Goal: Find specific page/section: Find specific page/section

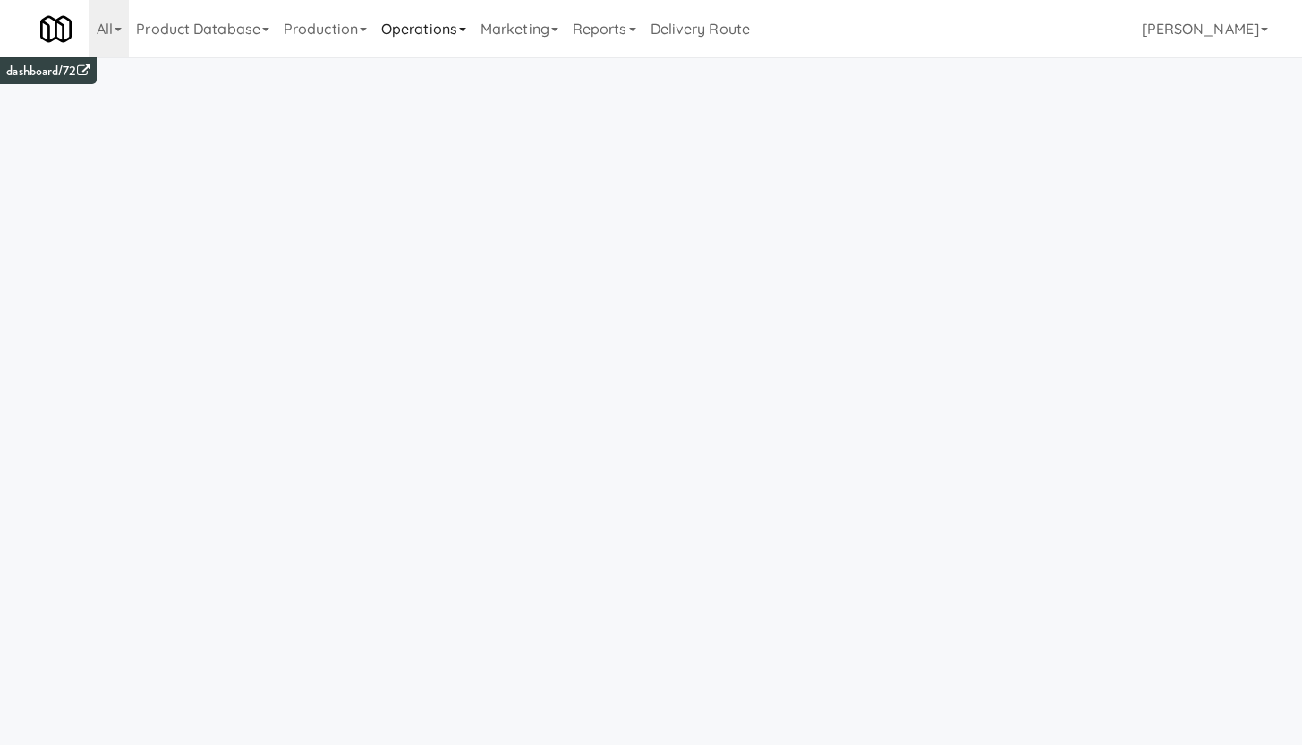
click at [401, 31] on link "Operations" at bounding box center [423, 28] width 99 height 57
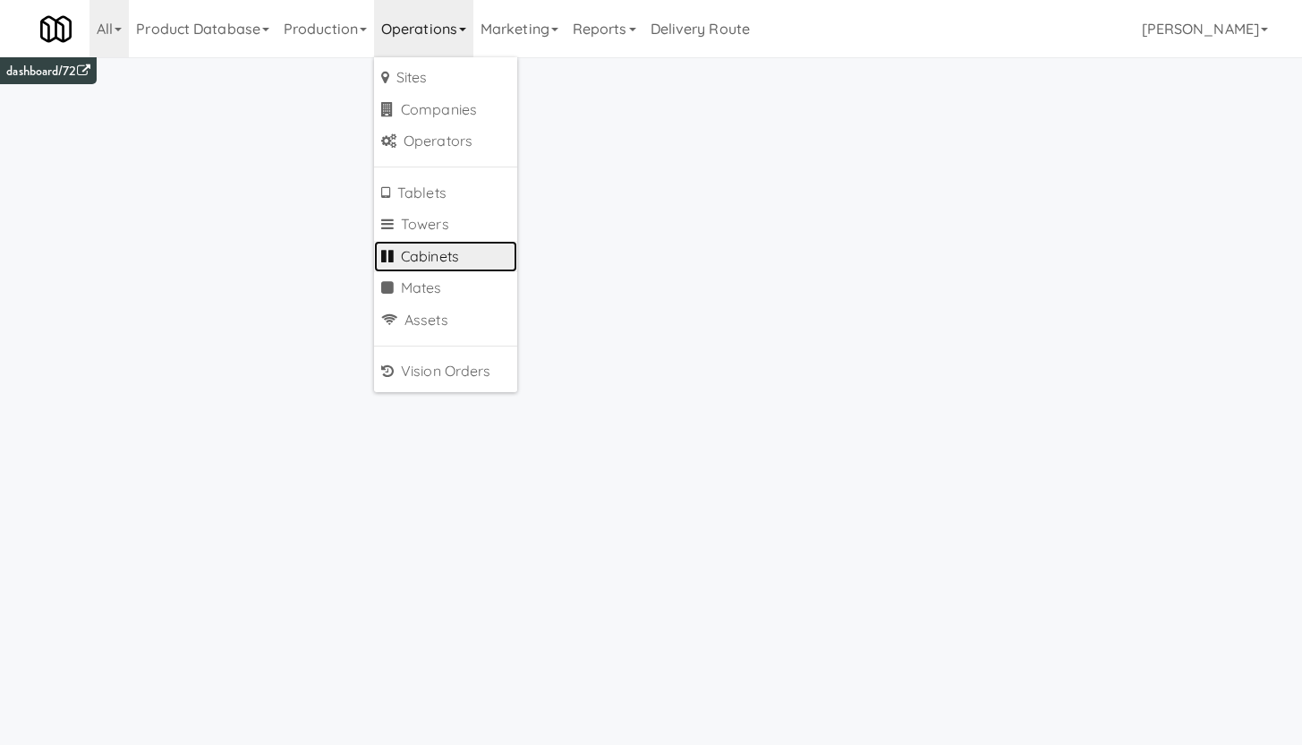
click at [438, 251] on link "Cabinets" at bounding box center [445, 257] width 143 height 32
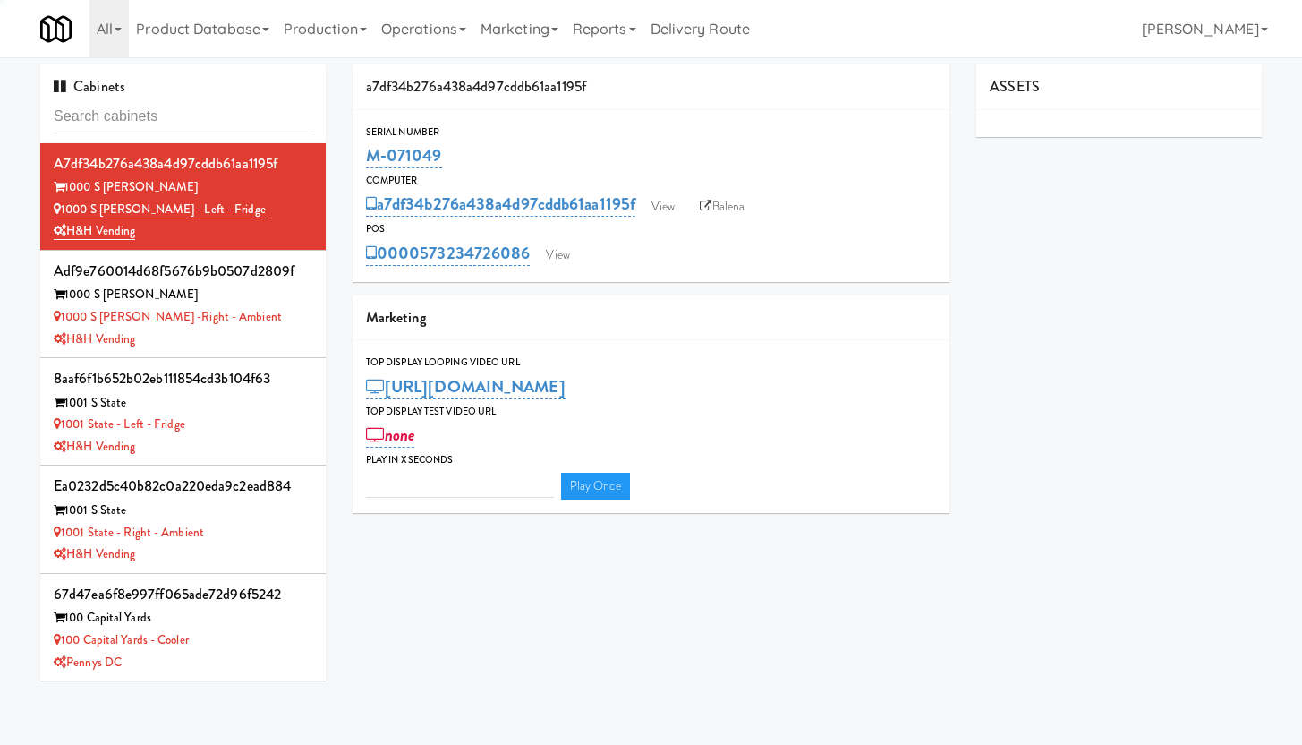
type input "3"
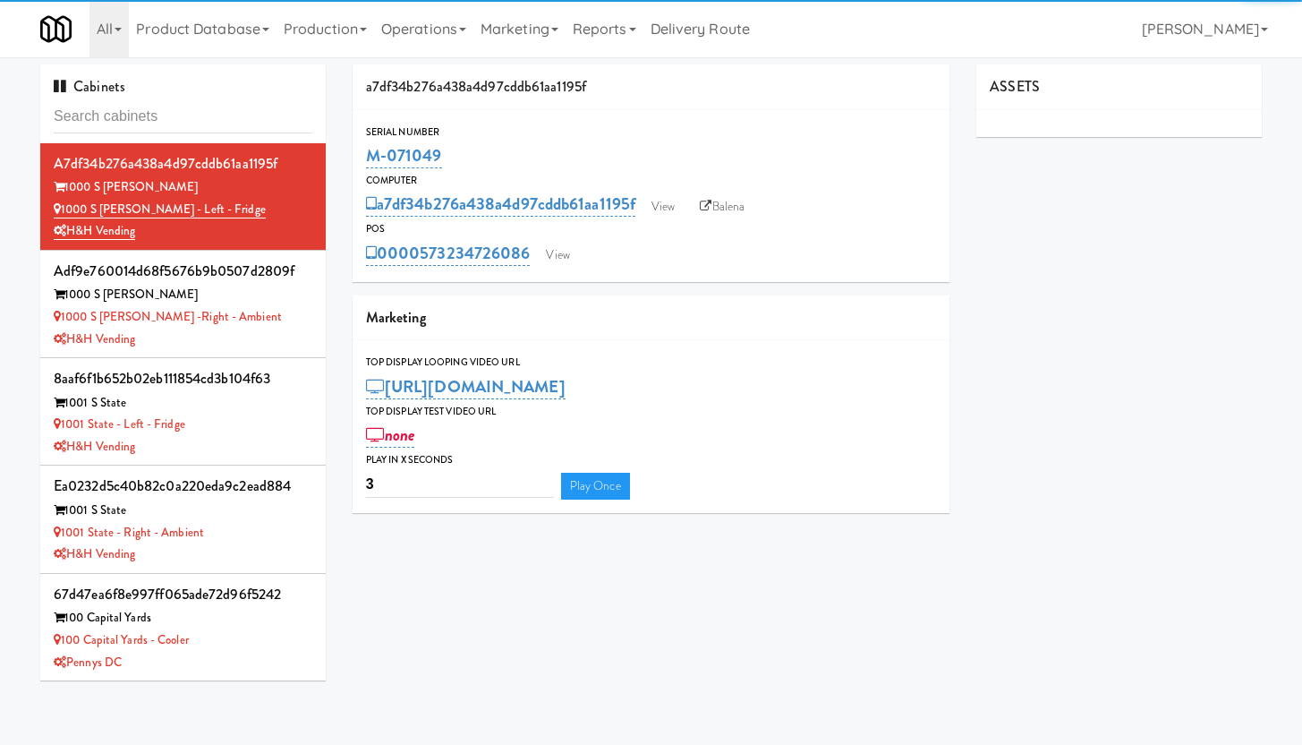
click at [93, 116] on input "text" at bounding box center [183, 116] width 259 height 33
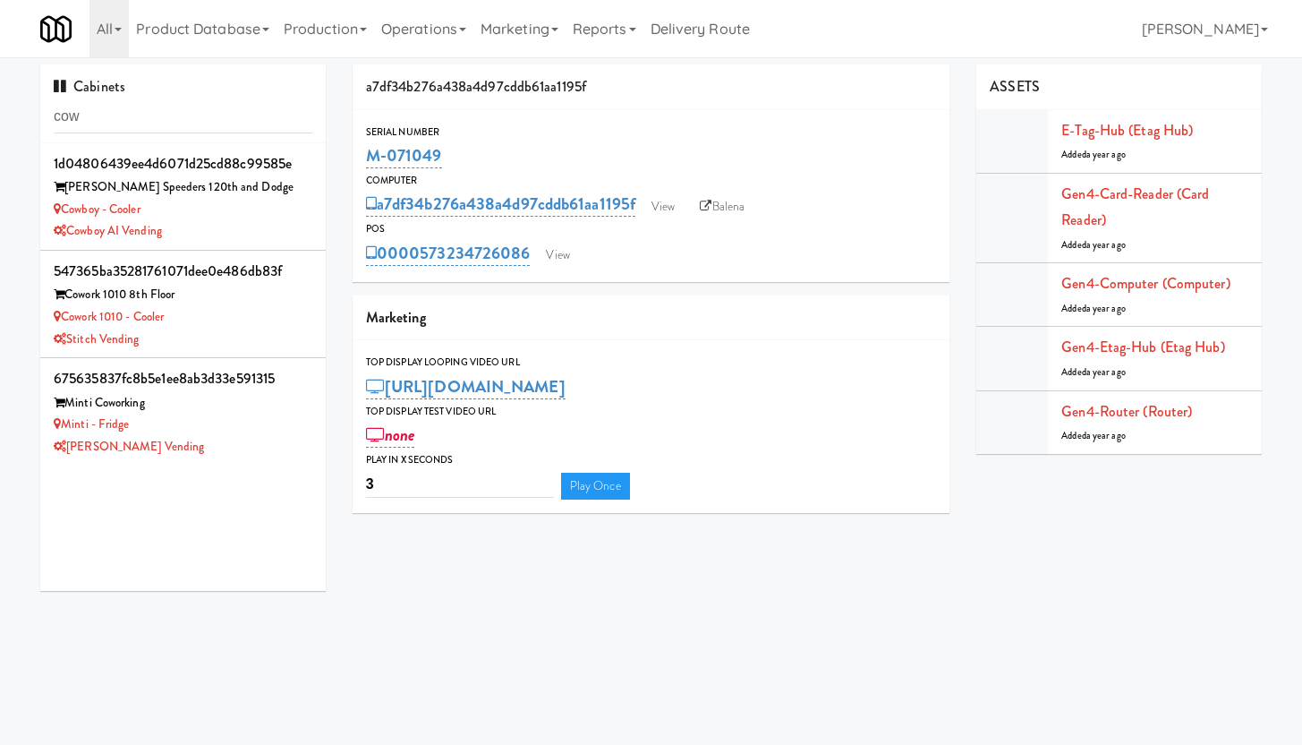
type input "cow"
click at [124, 208] on link "Cowboy - Cooler" at bounding box center [97, 208] width 87 height 17
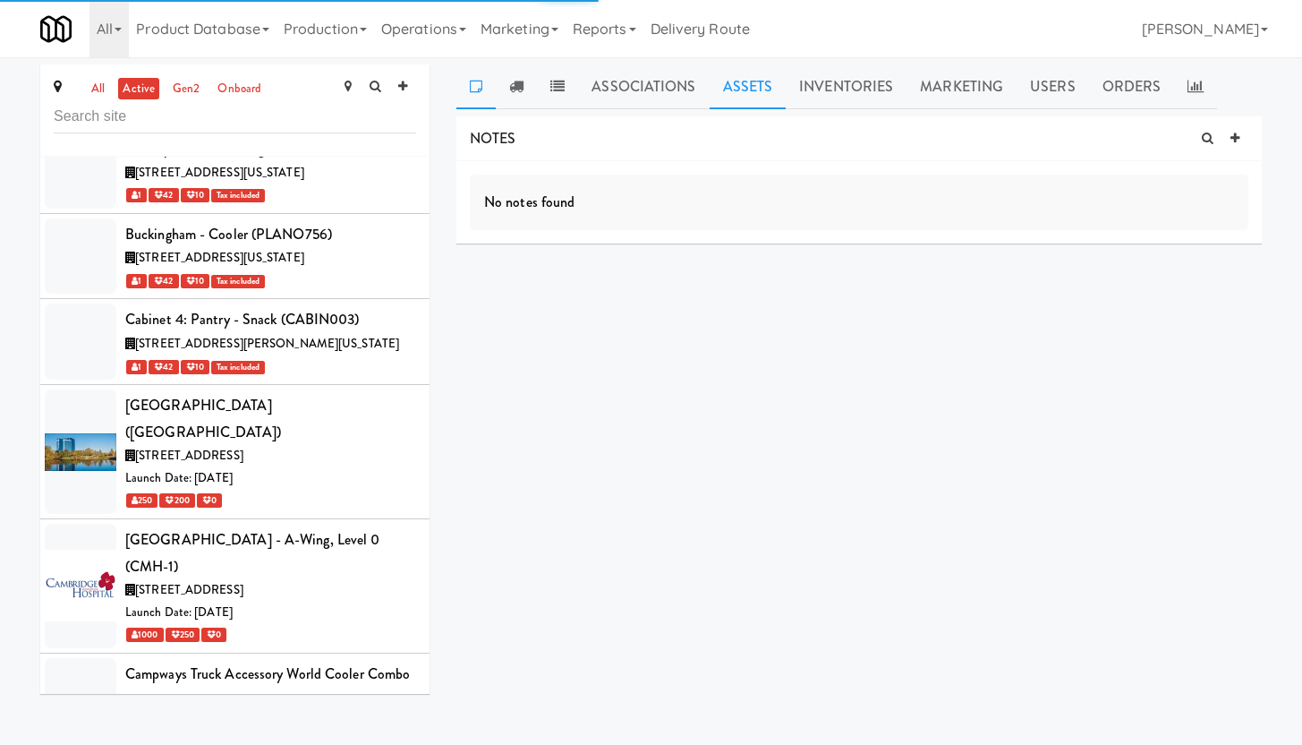
scroll to position [23161, 0]
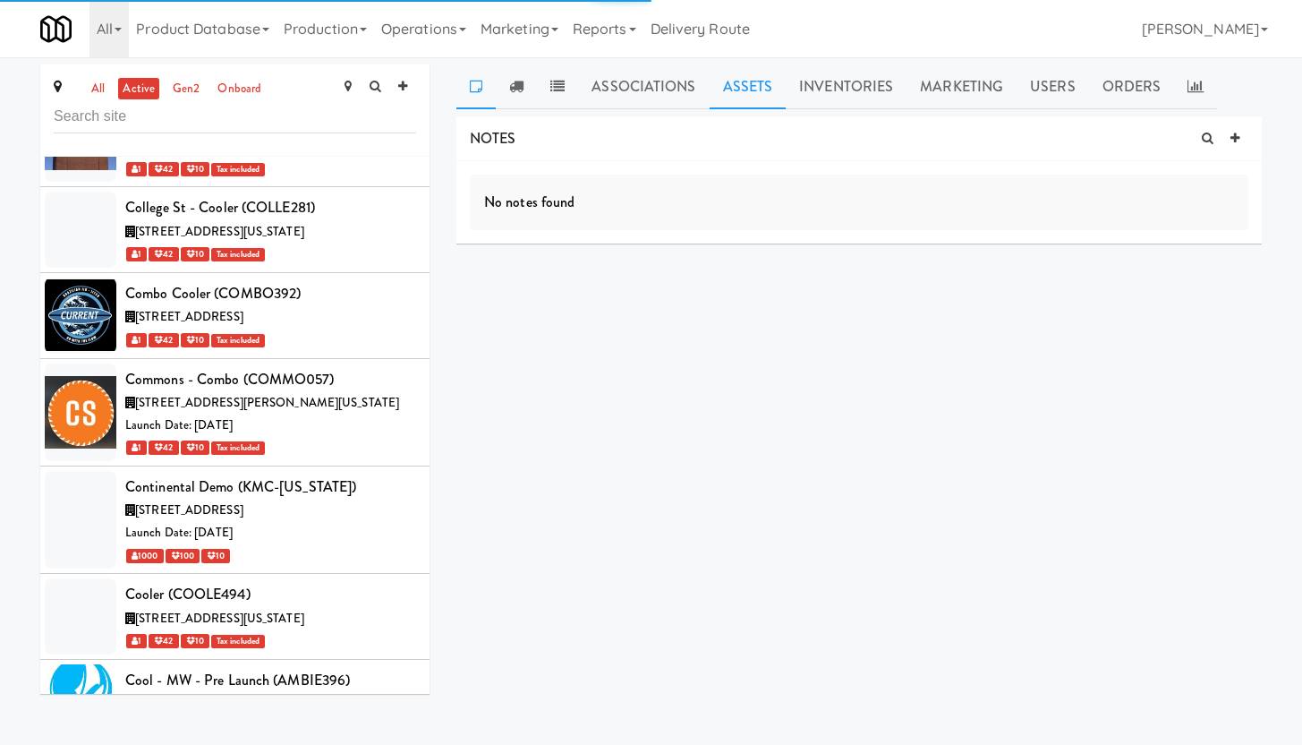
click at [726, 94] on link "Assets" at bounding box center [748, 86] width 77 height 45
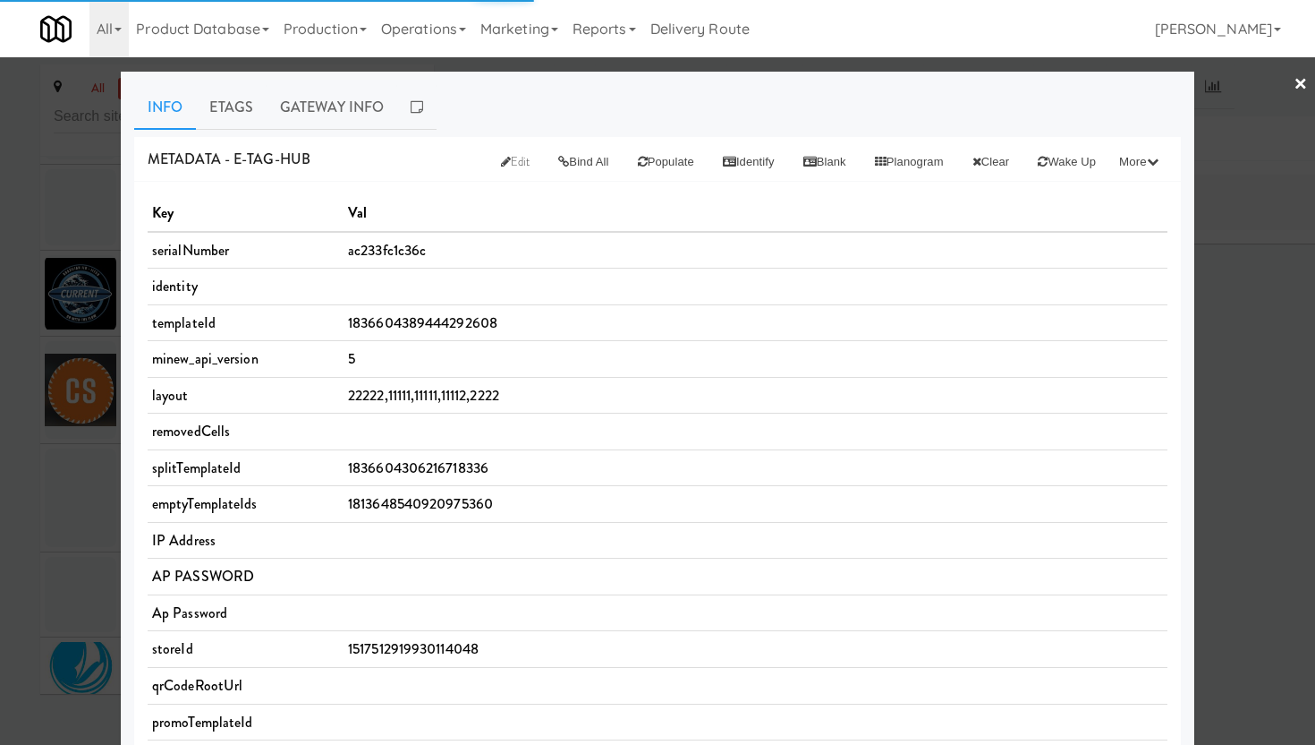
scroll to position [23051, 0]
click at [217, 106] on link "Etags" at bounding box center [231, 107] width 71 height 45
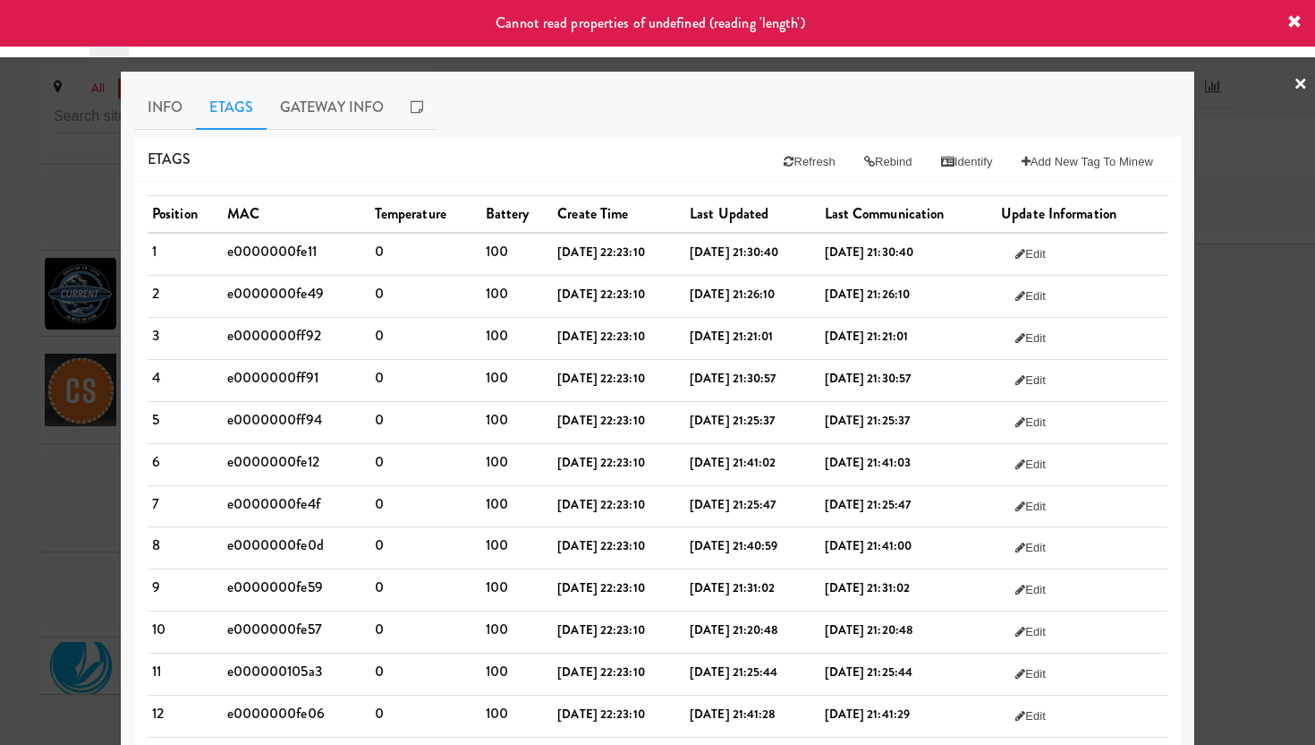
click at [1291, 21] on icon at bounding box center [1295, 22] width 14 height 14
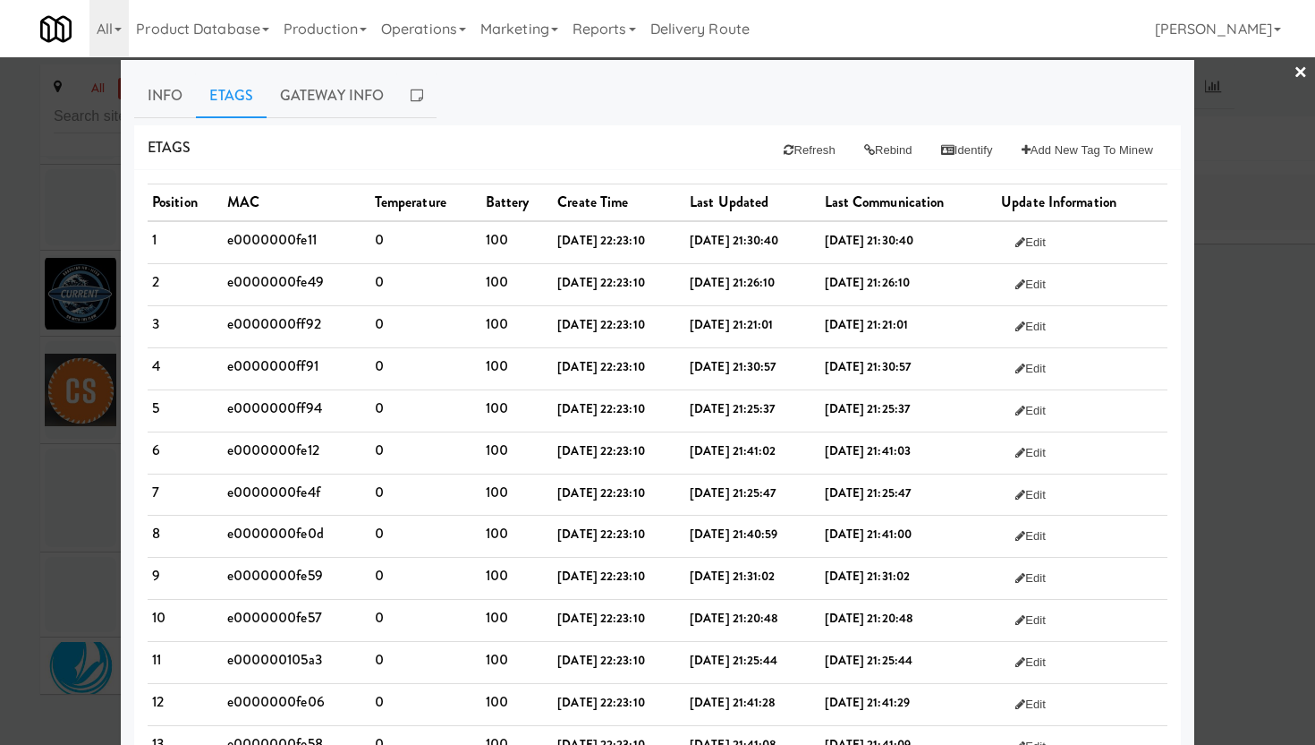
scroll to position [0, 0]
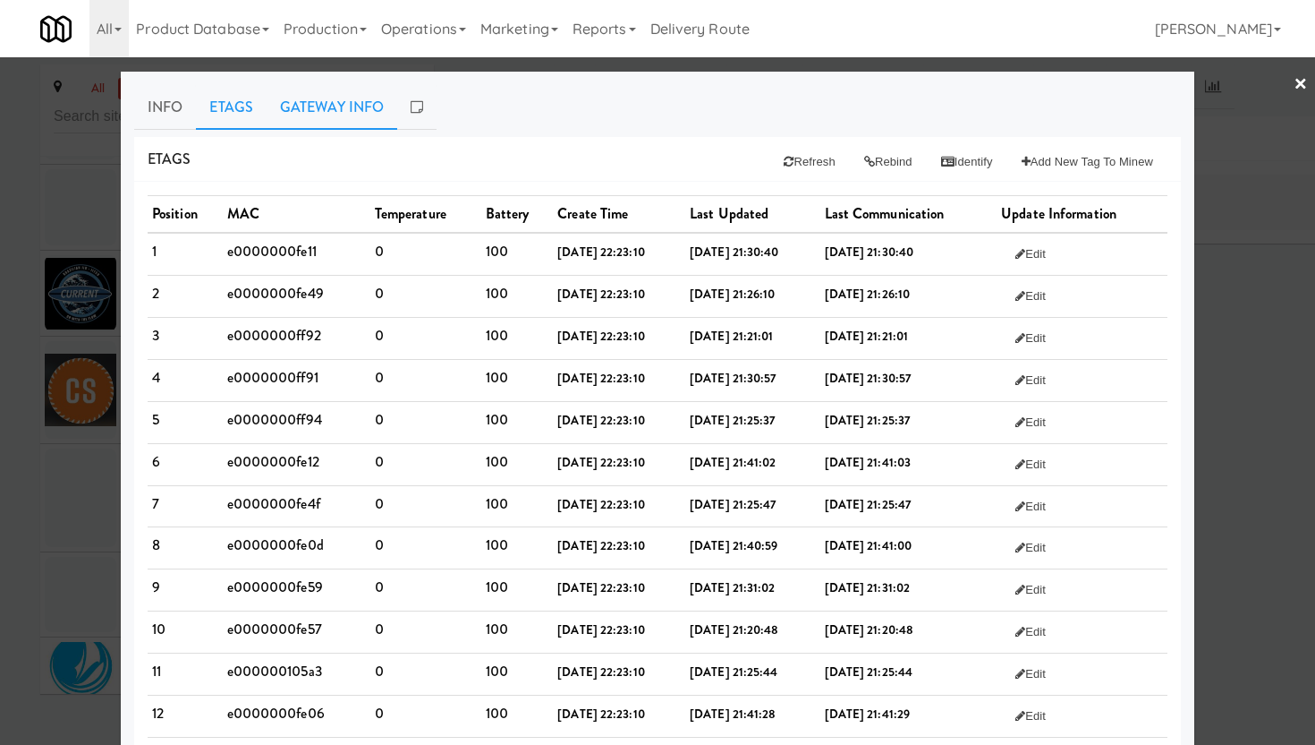
click at [298, 104] on link "Gateway Info" at bounding box center [332, 107] width 131 height 45
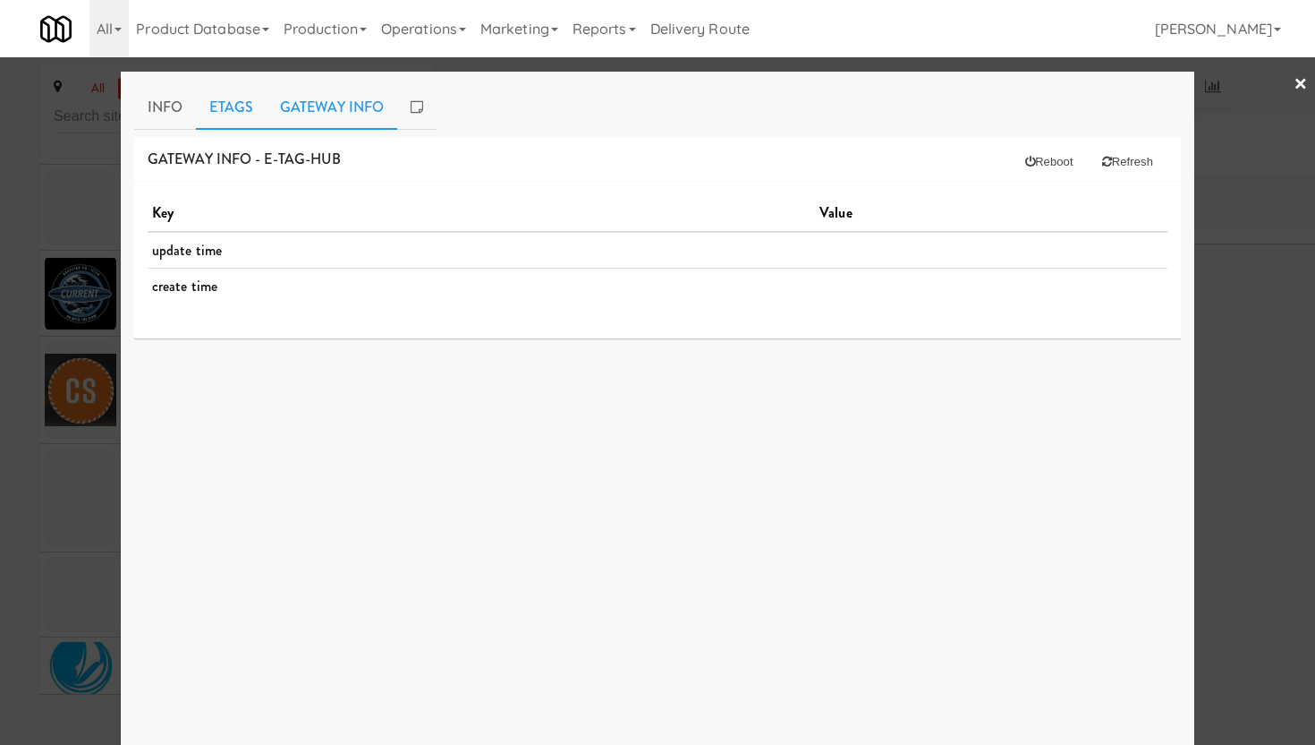
click at [212, 115] on link "Etags" at bounding box center [231, 107] width 71 height 45
